Goal: Check status

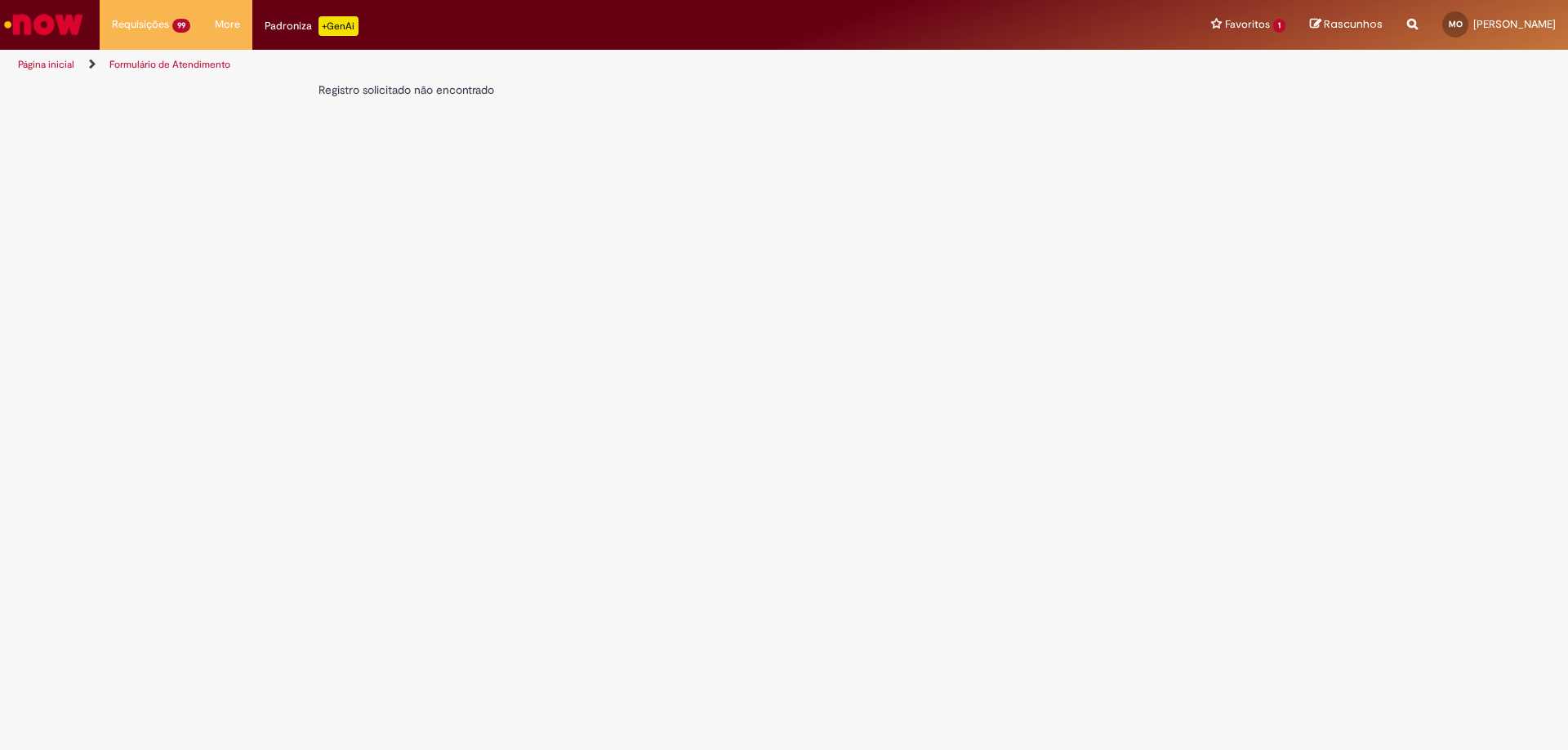
click at [342, 91] on div "Registro solicitado não encontrado" at bounding box center [665, 89] width 693 height 16
click at [427, 90] on div "Registro solicitado não encontrado" at bounding box center [665, 89] width 693 height 16
click at [461, 89] on div "Registro solicitado não encontrado" at bounding box center [665, 89] width 693 height 16
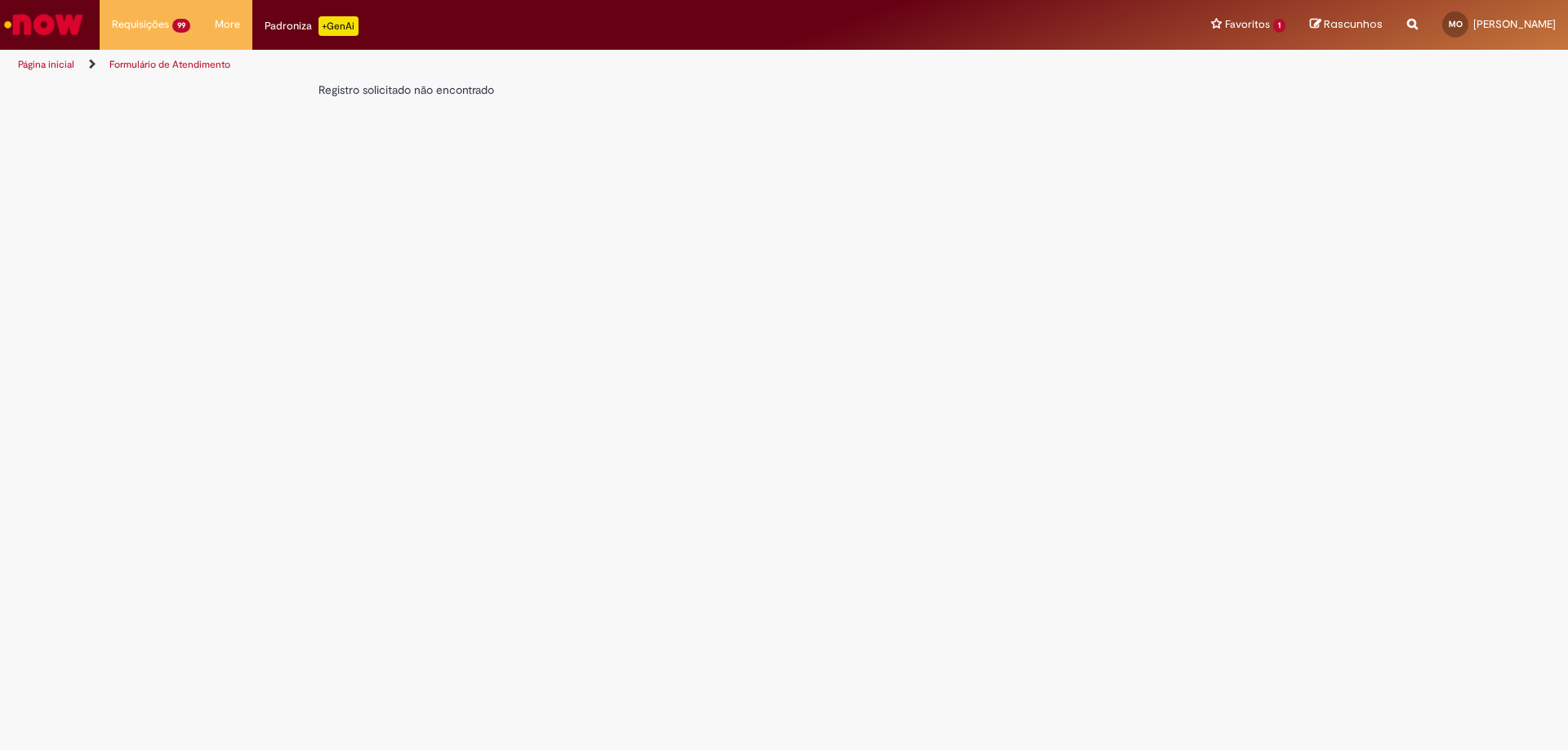
click at [343, 92] on div "Registro solicitado não encontrado" at bounding box center [665, 89] width 693 height 16
